Goal: Transaction & Acquisition: Purchase product/service

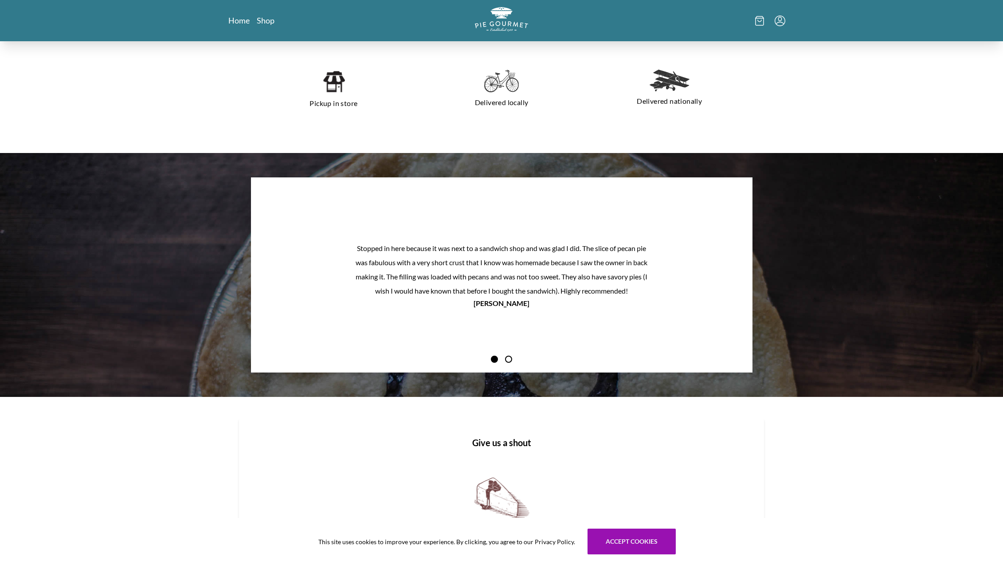
scroll to position [979, 0]
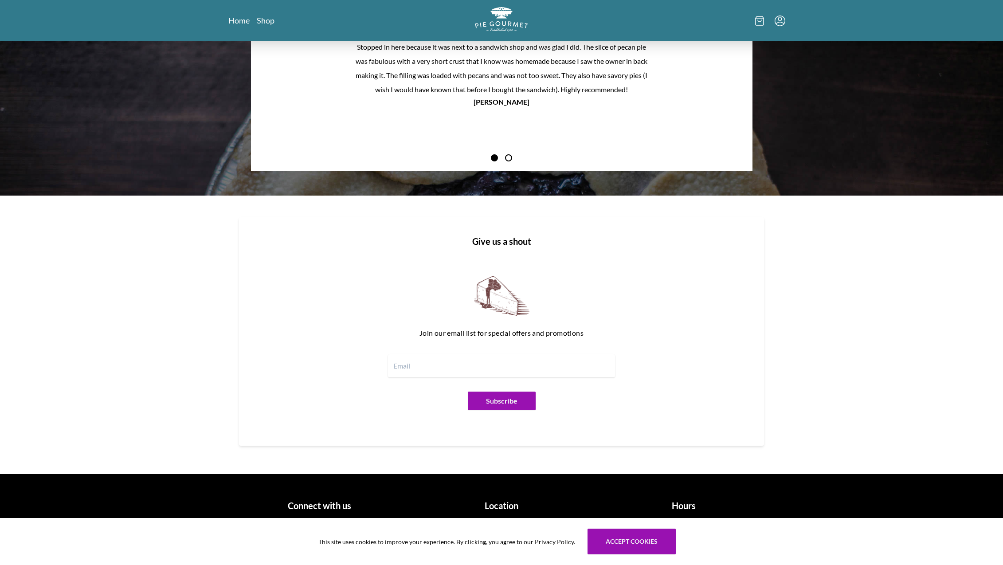
click at [502, 512] on h1 "Location" at bounding box center [501, 505] width 175 height 13
click at [504, 504] on h1 "Location" at bounding box center [501, 505] width 175 height 13
click at [685, 506] on h1 "Hours" at bounding box center [683, 505] width 175 height 13
click at [644, 533] on button "Accept cookies" at bounding box center [631, 541] width 88 height 26
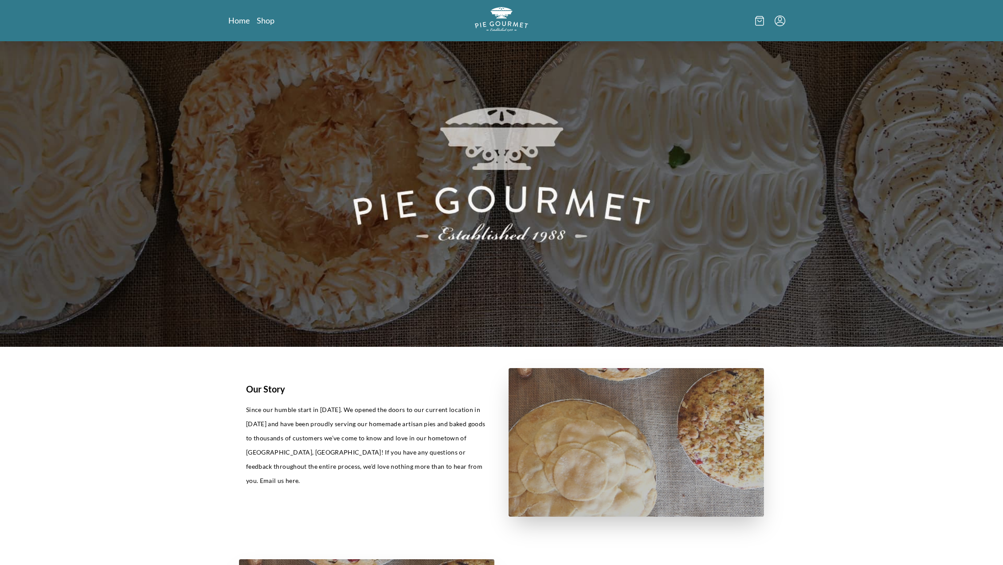
scroll to position [0, 0]
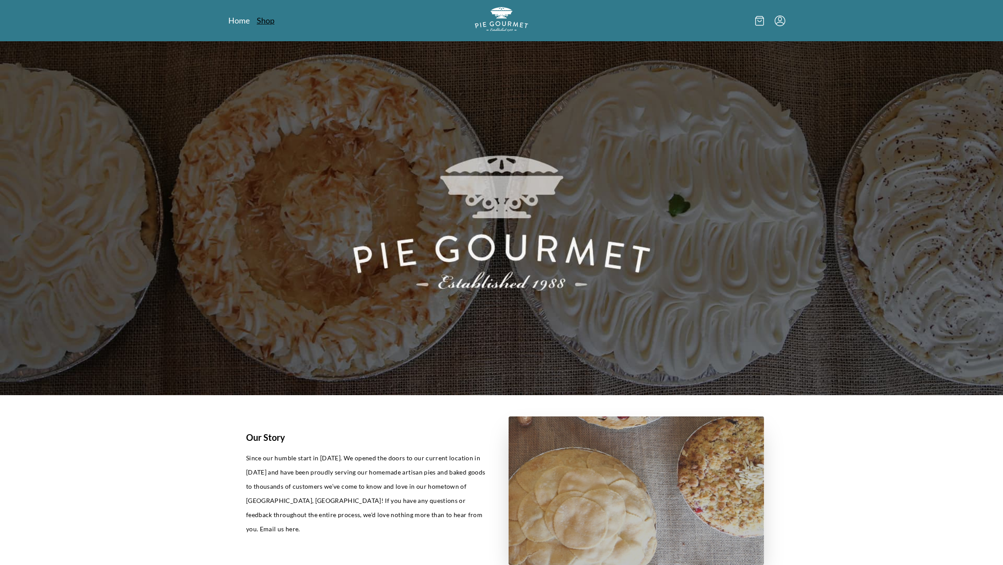
click at [273, 25] on link "Shop" at bounding box center [266, 20] width 18 height 11
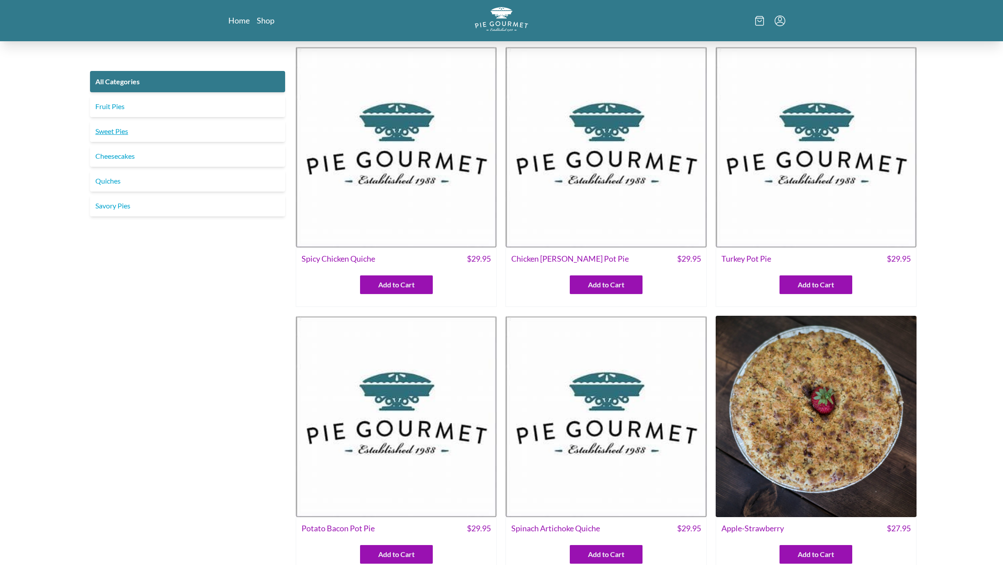
click at [99, 132] on link "Sweet Pies" at bounding box center [187, 131] width 195 height 21
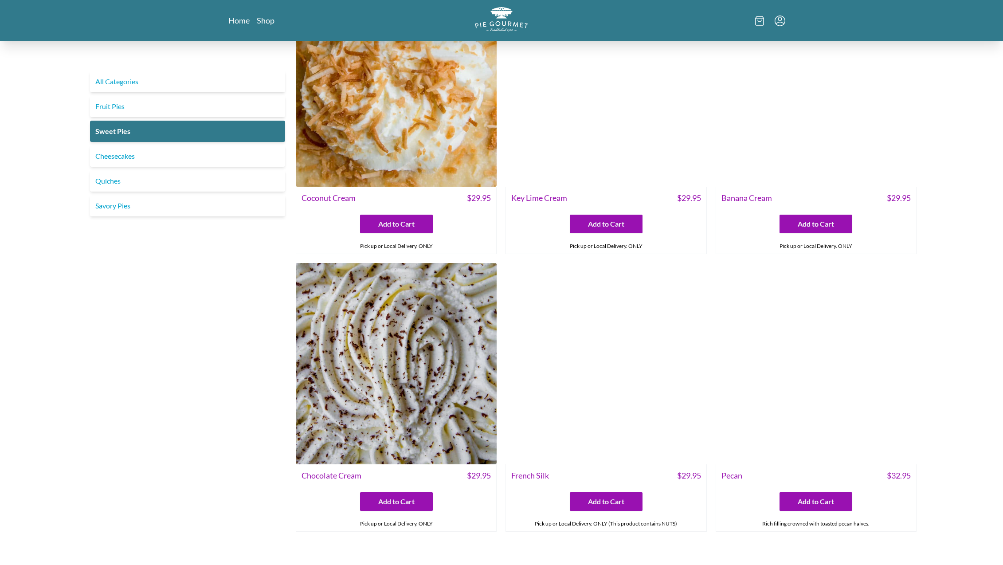
scroll to position [253, 0]
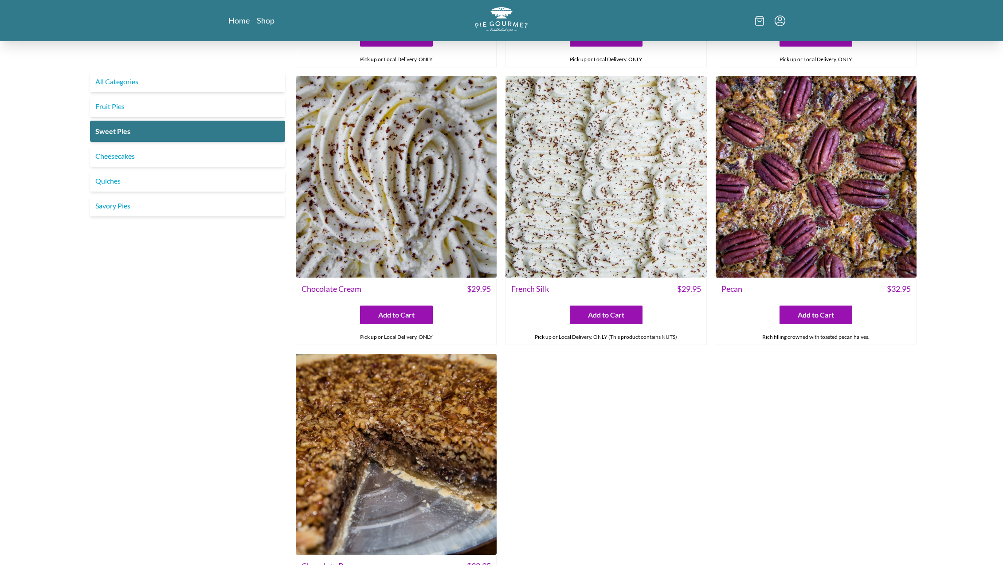
click at [375, 174] on img at bounding box center [396, 176] width 201 height 201
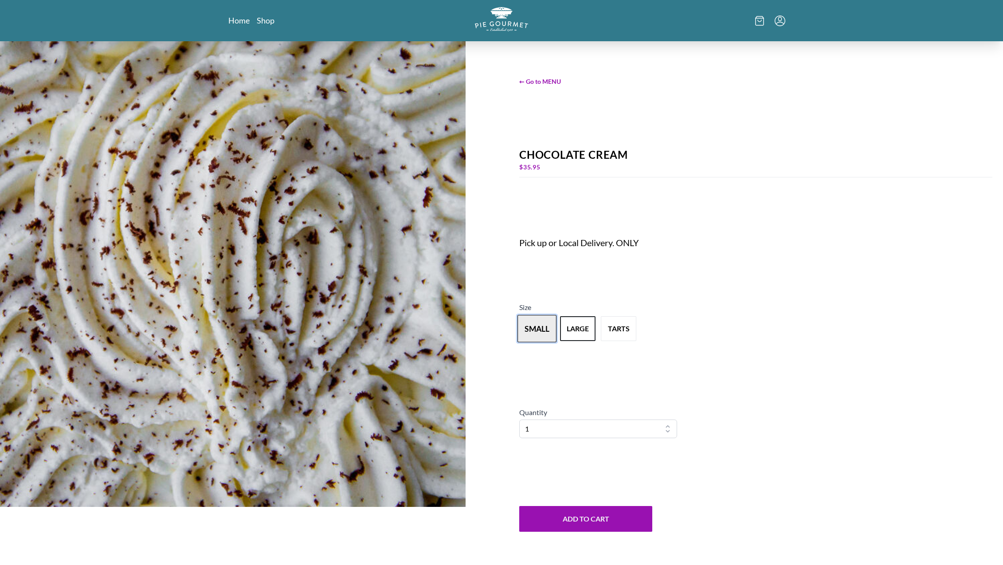
click at [554, 328] on button "small" at bounding box center [536, 328] width 39 height 27
click at [629, 324] on button "tarts" at bounding box center [618, 328] width 39 height 27
click at [615, 332] on button "tarts" at bounding box center [618, 328] width 39 height 27
click at [578, 322] on button "large" at bounding box center [577, 328] width 39 height 27
click at [583, 515] on button "Add to Cart" at bounding box center [585, 519] width 133 height 26
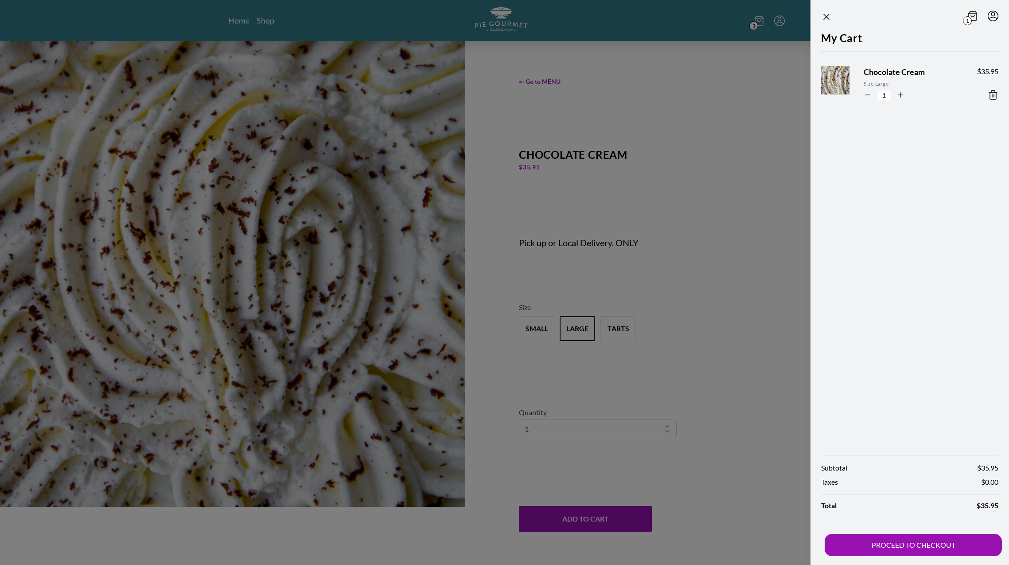
click at [529, 332] on div at bounding box center [504, 282] width 1009 height 565
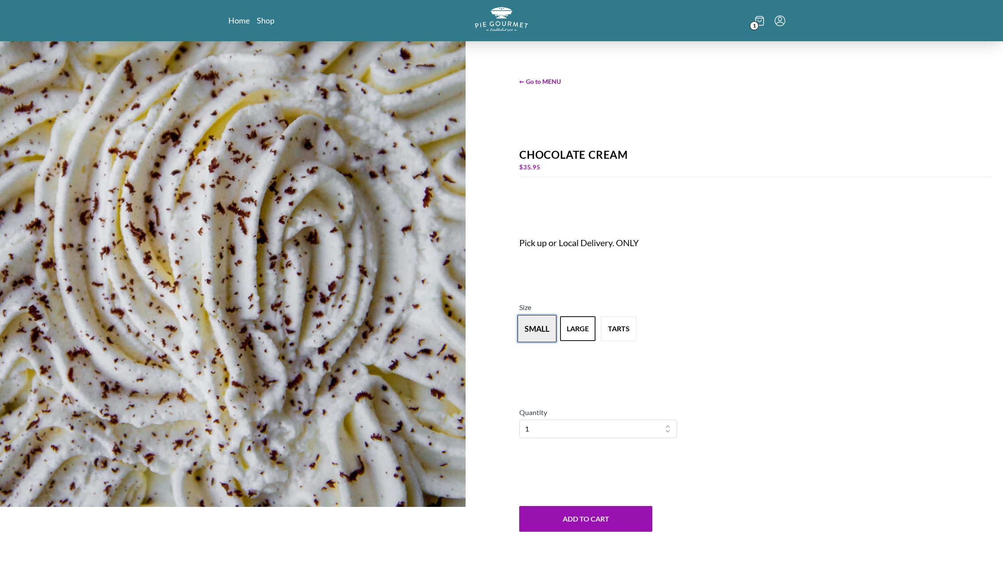
click at [526, 332] on button "small" at bounding box center [536, 328] width 39 height 27
click at [582, 521] on button "Add to Cart" at bounding box center [585, 519] width 133 height 26
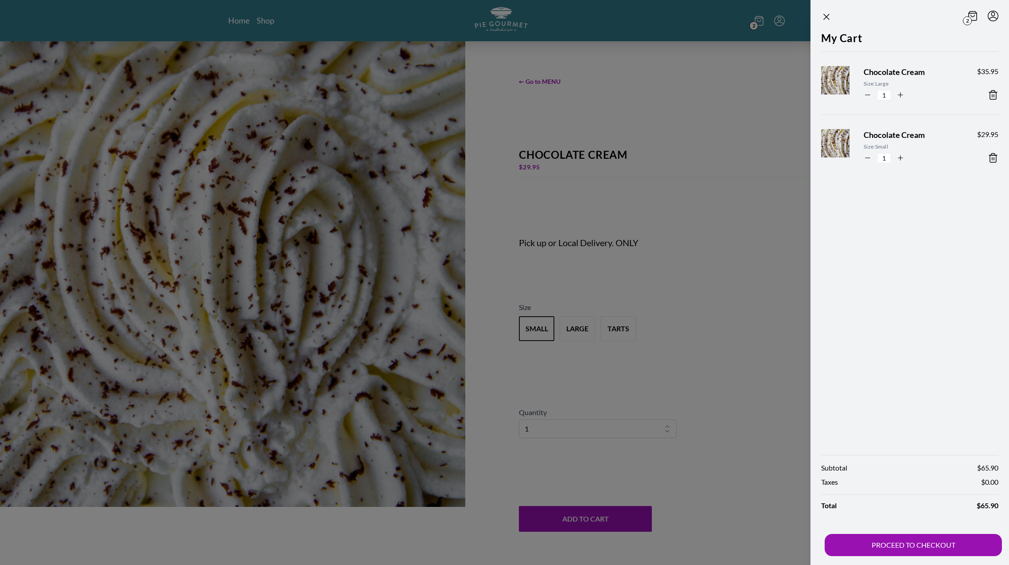
click at [993, 94] on icon at bounding box center [993, 95] width 11 height 11
click at [738, 342] on div at bounding box center [504, 282] width 1009 height 565
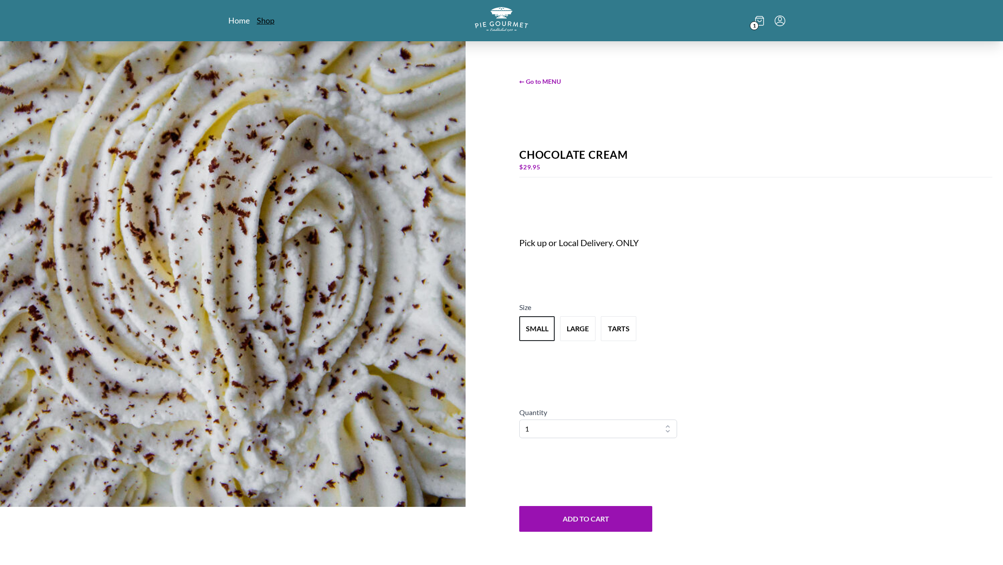
click at [273, 22] on link "Shop" at bounding box center [266, 20] width 18 height 11
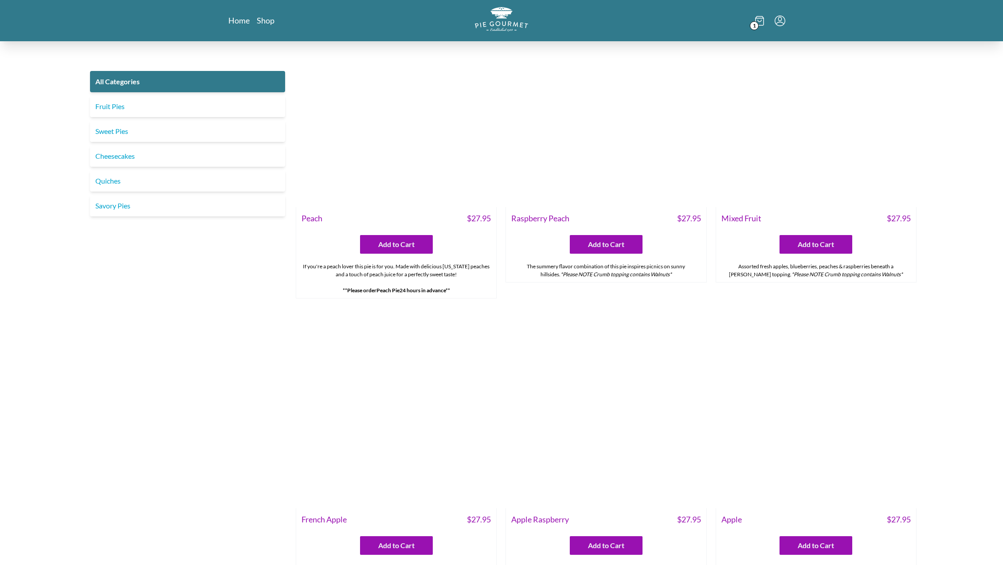
scroll to position [3330, 0]
